Goal: Task Accomplishment & Management: Complete application form

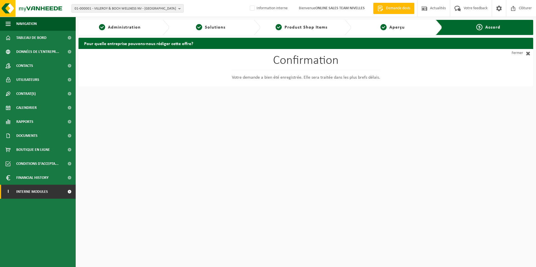
click at [44, 195] on span "Interne modules" at bounding box center [32, 192] width 32 height 14
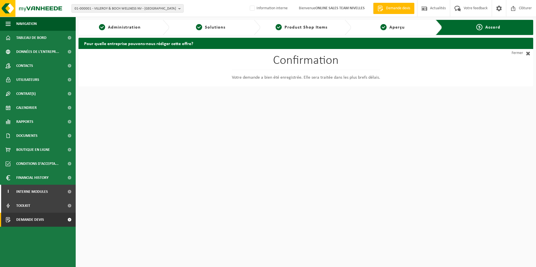
click at [25, 223] on span "Demande devis" at bounding box center [30, 220] width 28 height 14
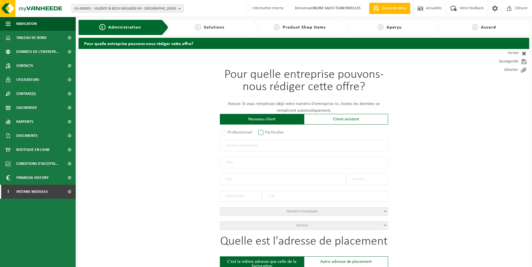
click at [260, 131] on label "Particulier" at bounding box center [271, 133] width 29 height 8
click at [266, 131] on input "Particulier" at bounding box center [268, 133] width 4 height 4
radio input "true"
select select "D"
select select "1707"
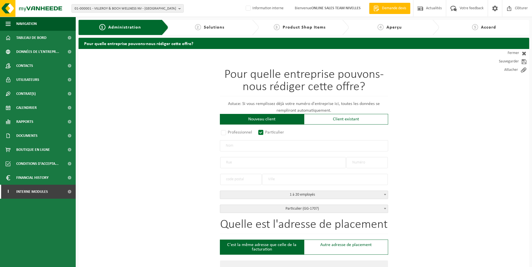
click at [259, 147] on input "text" at bounding box center [304, 145] width 168 height 11
type input "p"
type input "PIOT"
type input "CLOS DU LAC"
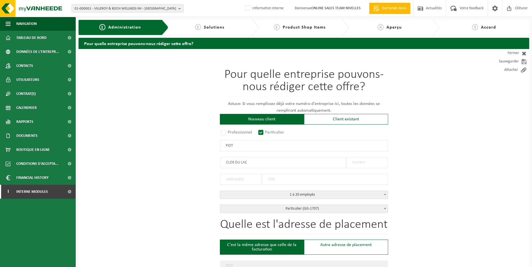
type input "CLOS DU LAC"
type input "106"
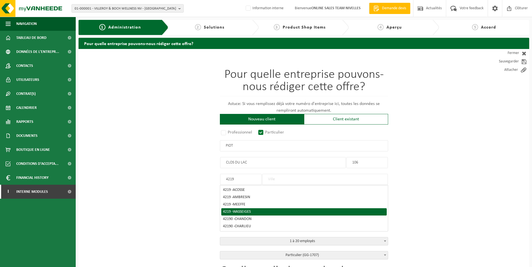
type input "4219"
click at [242, 211] on span "WASSEIGES" at bounding box center [242, 212] width 18 height 4
type input "WASSEIGES"
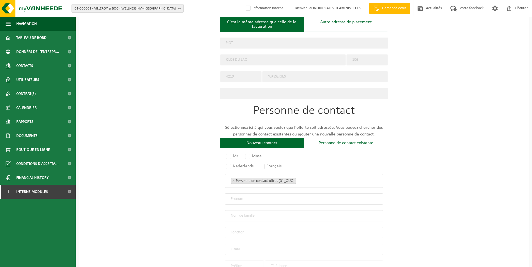
scroll to position [224, 0]
click at [228, 154] on label "Mr." at bounding box center [233, 155] width 16 height 8
radio input "true"
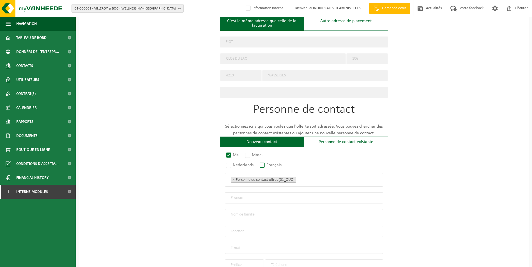
click at [265, 163] on label "Français" at bounding box center [270, 165] width 25 height 8
radio input "true"
click at [309, 180] on ul "× Personne de contact offres (01_QUO)" at bounding box center [304, 179] width 146 height 7
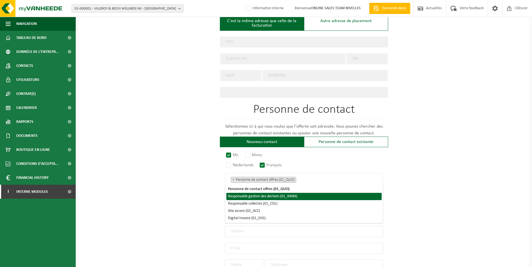
click at [278, 196] on li "Responsable gestion des déchets (01_RMM)" at bounding box center [303, 196] width 155 height 7
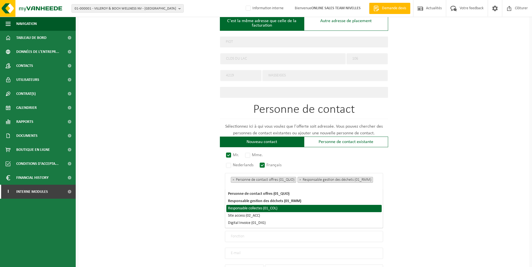
click at [270, 207] on li "Responsable collectes (01_COL)" at bounding box center [303, 208] width 155 height 7
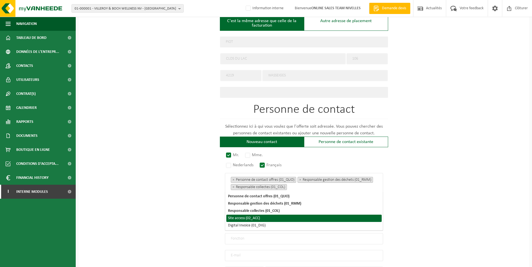
click at [261, 218] on li "Site access (02_ACC)" at bounding box center [303, 218] width 155 height 7
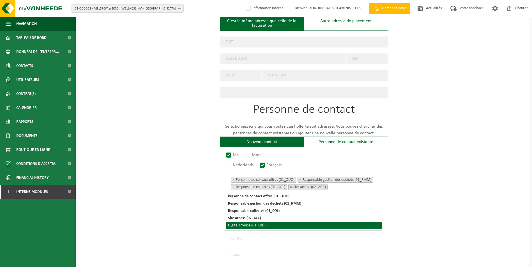
click at [260, 223] on li "Digital Invoice (01_DIG)" at bounding box center [303, 225] width 155 height 7
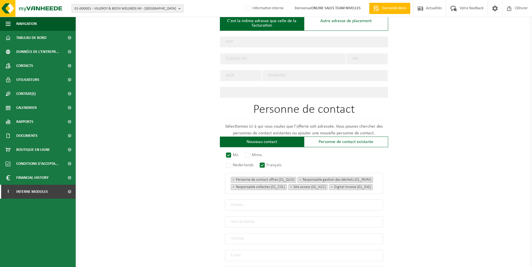
click at [436, 147] on div "Pour quelle entreprise pouvons-nous rédiger cette offre? Astuce: Si vous rempli…" at bounding box center [303, 76] width 450 height 502
click at [254, 209] on input "text" at bounding box center [304, 205] width 158 height 11
type input "s"
type input "d"
type input "David"
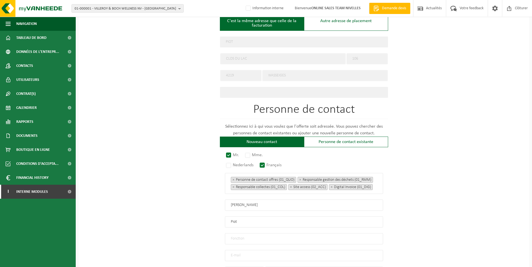
type input "Piot"
type input "Directeur"
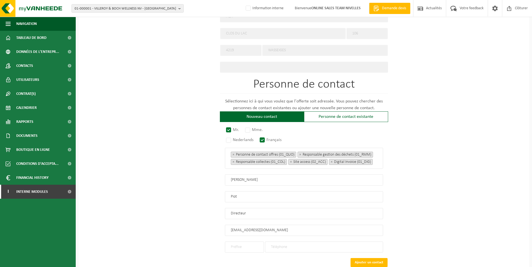
scroll to position [288, 0]
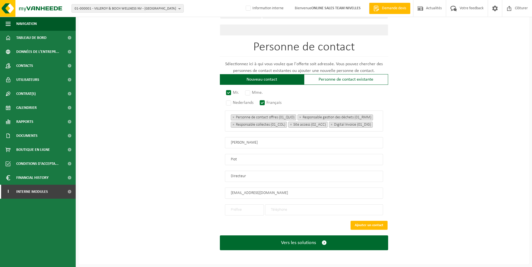
type input "davidpiot75@gmail.com"
click at [245, 212] on input "text" at bounding box center [244, 210] width 39 height 11
click at [239, 219] on li "+32" at bounding box center [244, 220] width 36 height 7
click at [254, 212] on input "text" at bounding box center [244, 210] width 39 height 11
click at [239, 223] on li "+32" at bounding box center [244, 220] width 36 height 7
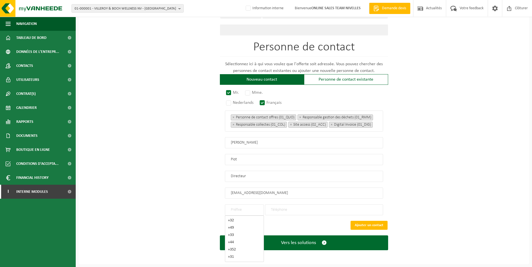
click at [241, 213] on input "text" at bounding box center [244, 210] width 39 height 11
click at [230, 221] on div "+32" at bounding box center [244, 221] width 33 height 4
type input "+32"
click at [288, 212] on input "tel" at bounding box center [324, 210] width 118 height 11
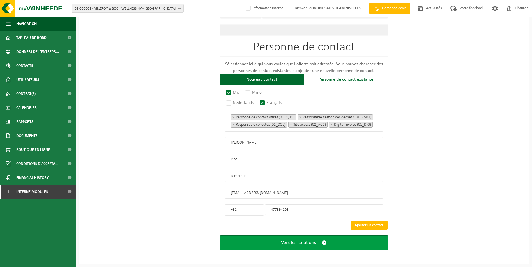
type input "477394203"
click at [288, 246] on span "Vers les solutions" at bounding box center [298, 243] width 35 height 6
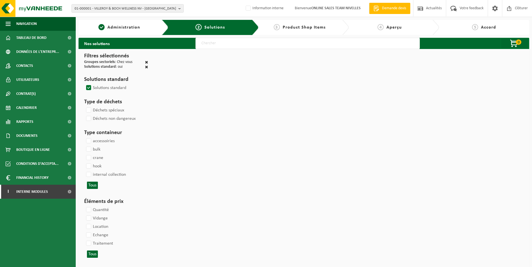
click at [219, 43] on input "text" at bounding box center [307, 43] width 224 height 11
type input "000052"
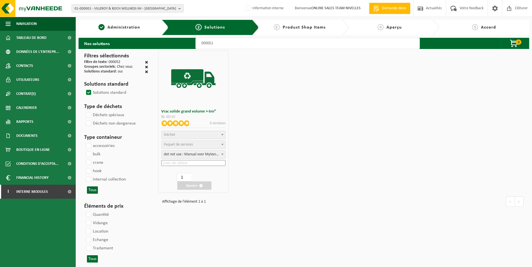
click at [193, 136] on span "Déchet" at bounding box center [193, 135] width 64 height 8
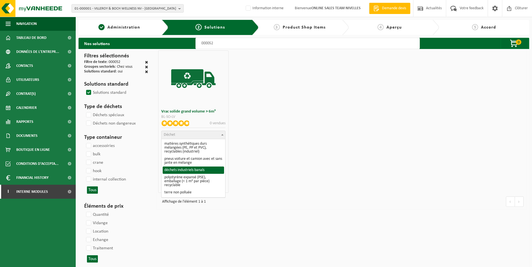
select select "8"
select select
select select "47"
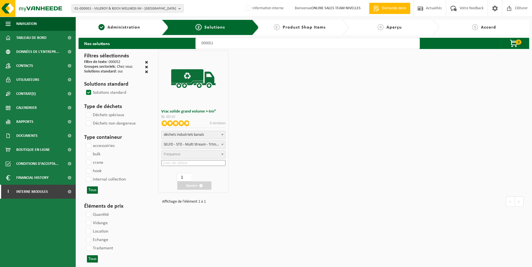
select select "25"
click at [180, 165] on input at bounding box center [193, 163] width 64 height 6
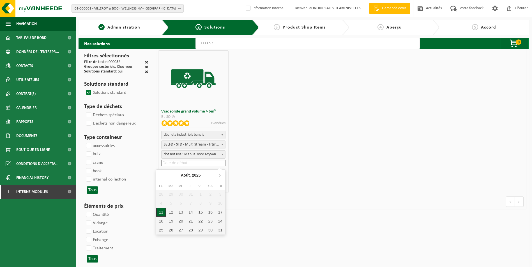
click at [159, 214] on div "11" at bounding box center [161, 212] width 10 height 9
type input "2025-08-11"
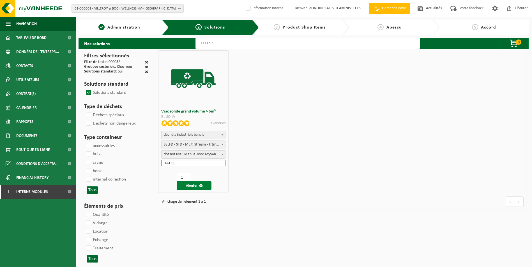
click at [187, 185] on button "Ajouter" at bounding box center [194, 186] width 34 height 8
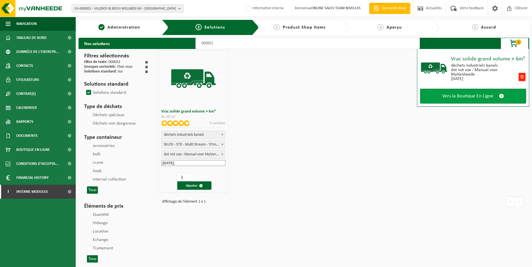
click at [431, 98] on link "Vers la Boutique En Ligne" at bounding box center [473, 96] width 106 height 15
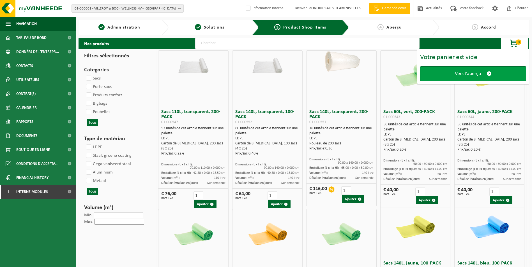
click at [451, 72] on link "Vers l'aperçu" at bounding box center [473, 73] width 106 height 15
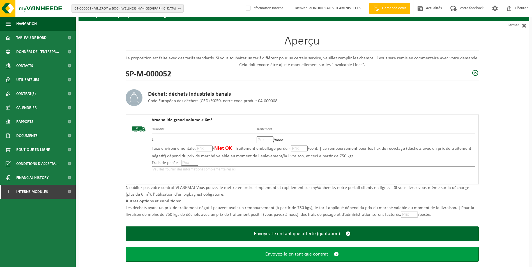
scroll to position [28, 0]
click at [294, 253] on span "Envoyez-le en tant que contrat" at bounding box center [296, 254] width 63 height 6
